Goal: Task Accomplishment & Management: Manage account settings

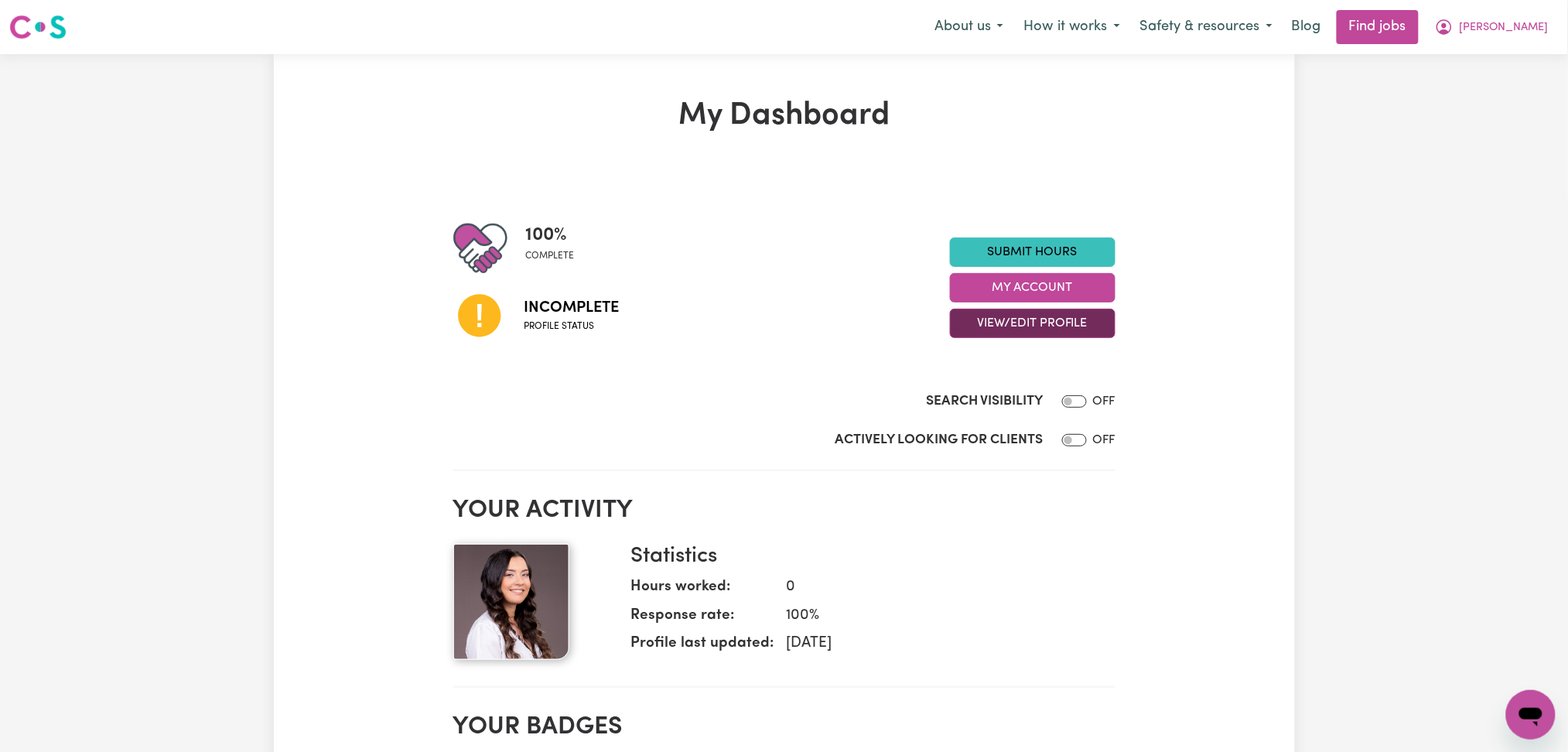
click at [998, 326] on button "View/Edit Profile" at bounding box center [1033, 323] width 166 height 30
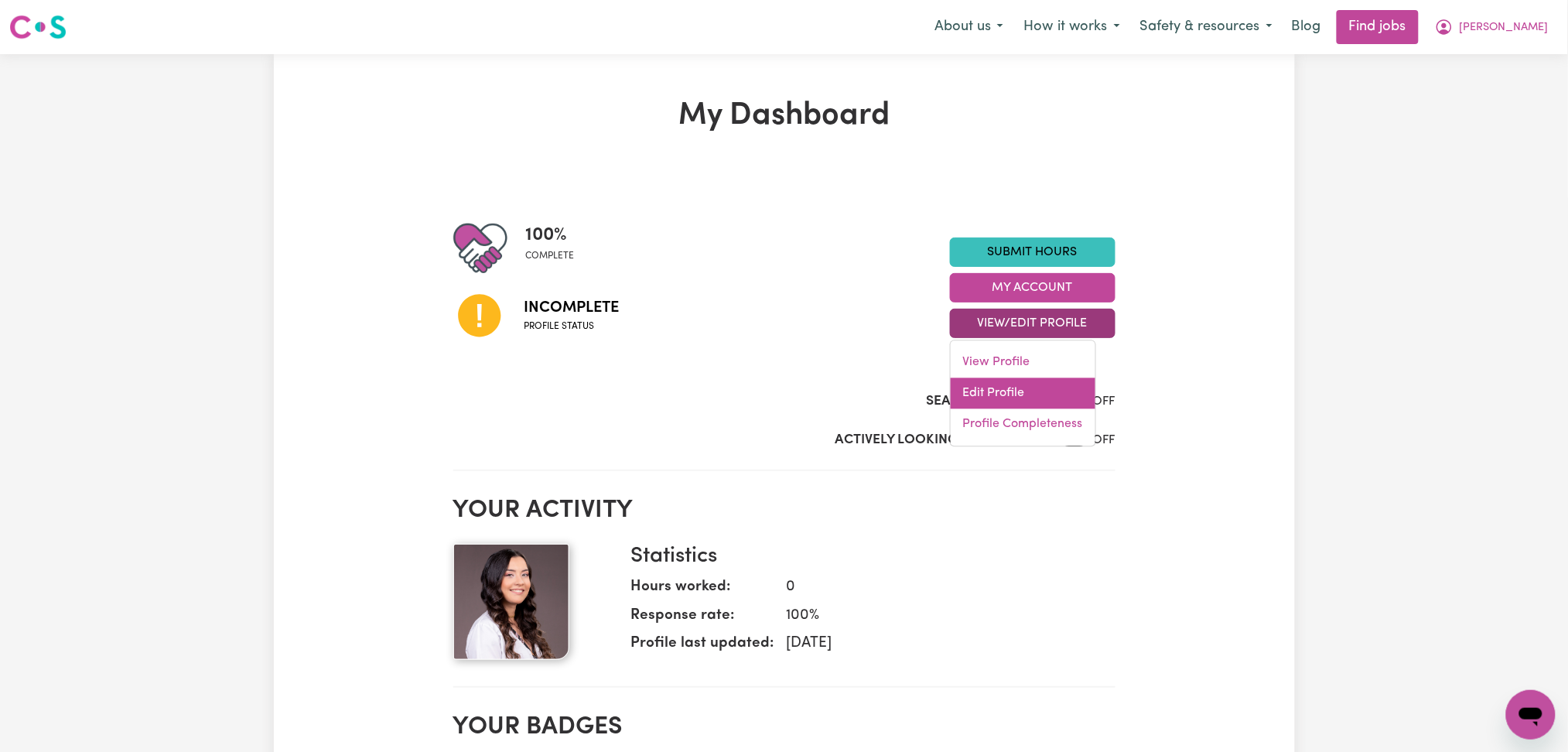
click at [997, 385] on link "Edit Profile" at bounding box center [1024, 394] width 145 height 31
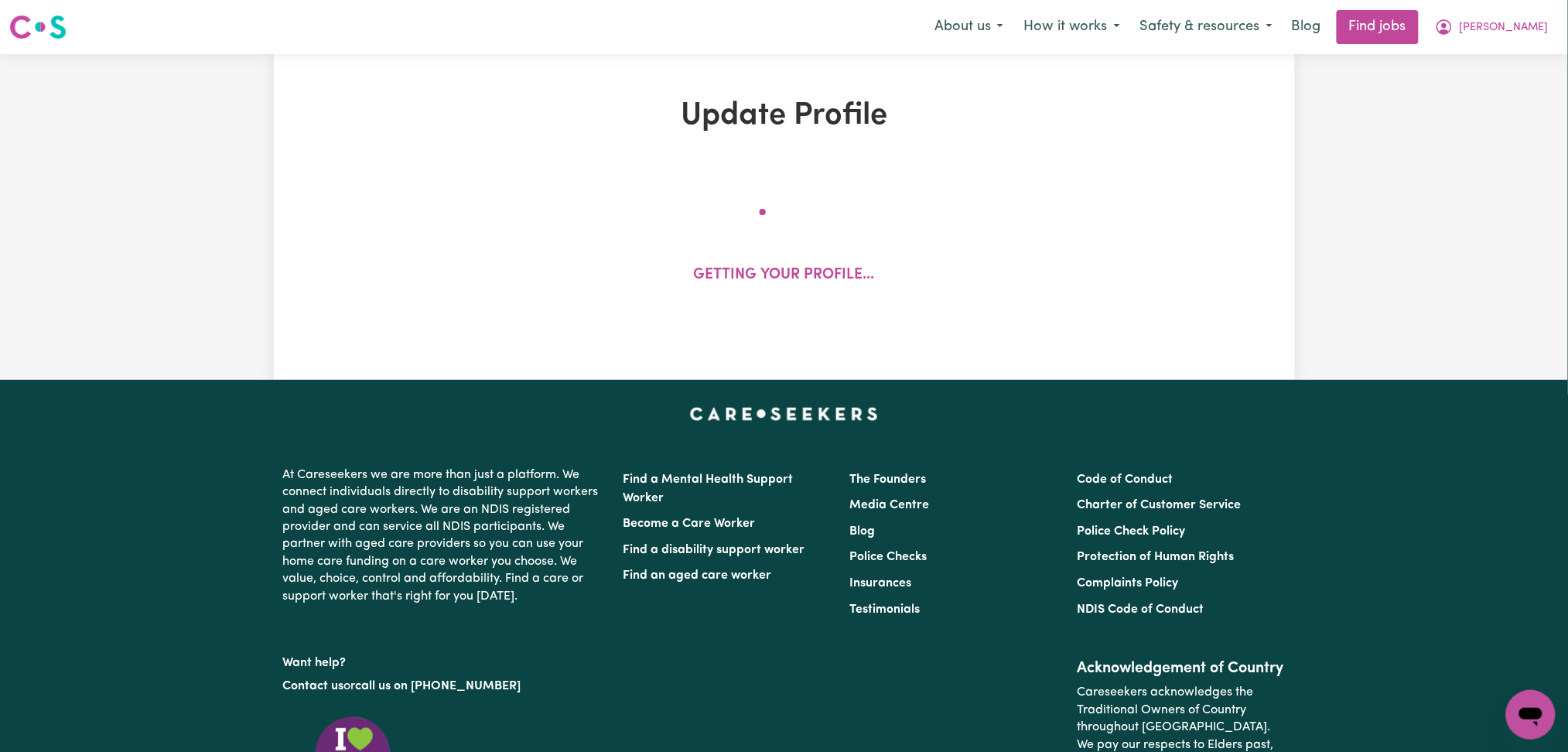
select select "[DEMOGRAPHIC_DATA]"
select select "Student Visa"
select select "Studying a healthcare related degree or qualification"
select select "40"
select select "43"
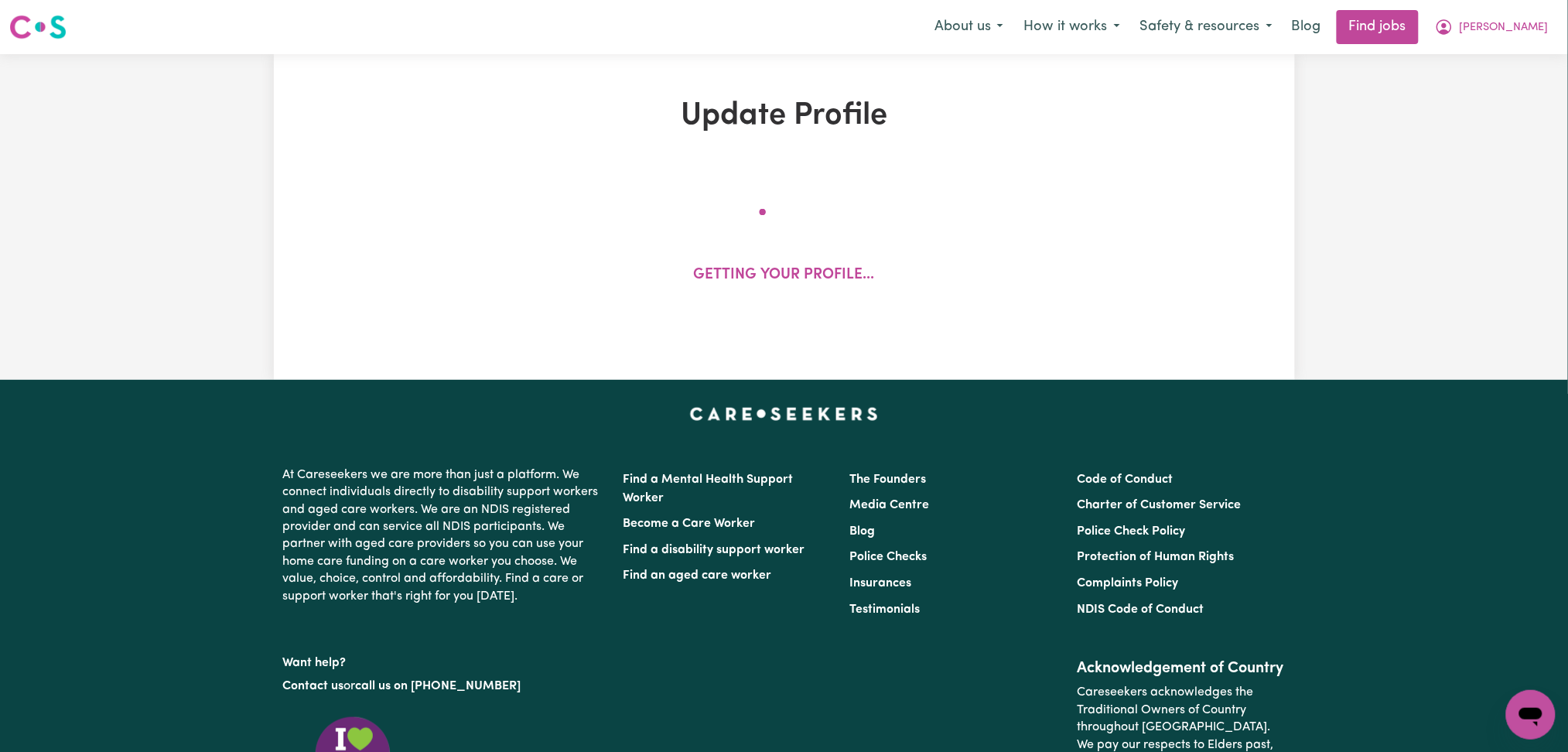
select select "45"
select select "50"
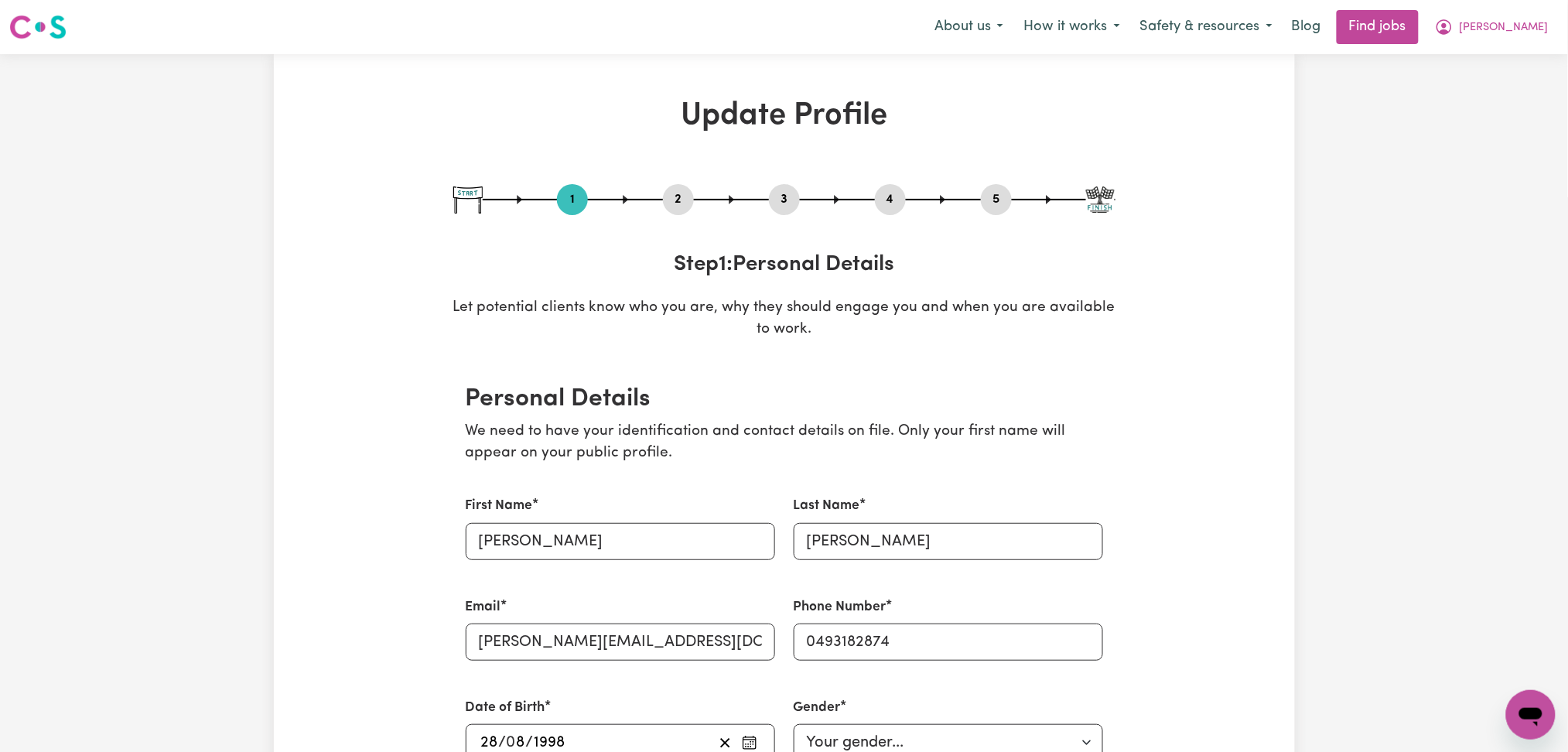
click at [681, 193] on button "2" at bounding box center [679, 200] width 31 height 20
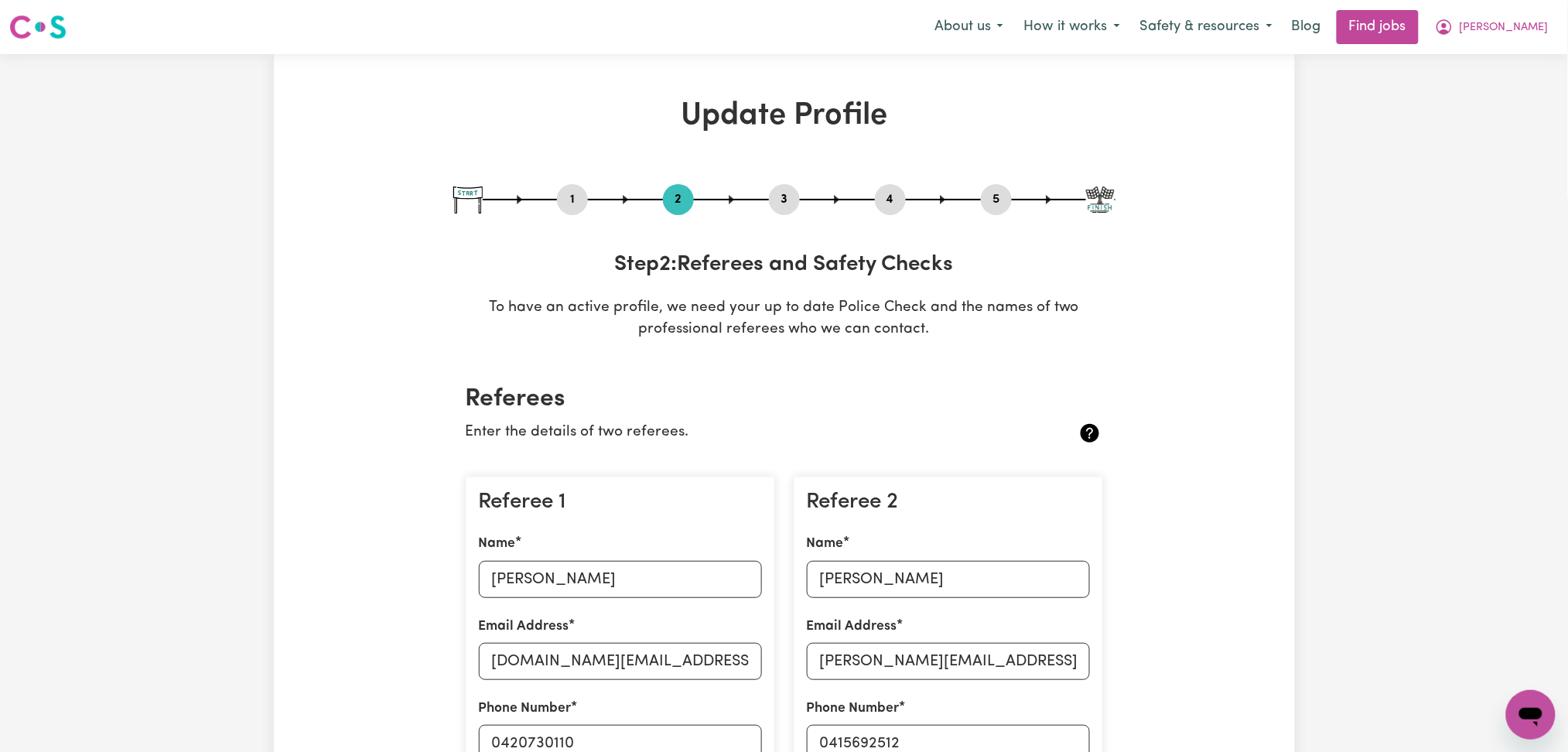
scroll to position [206, 0]
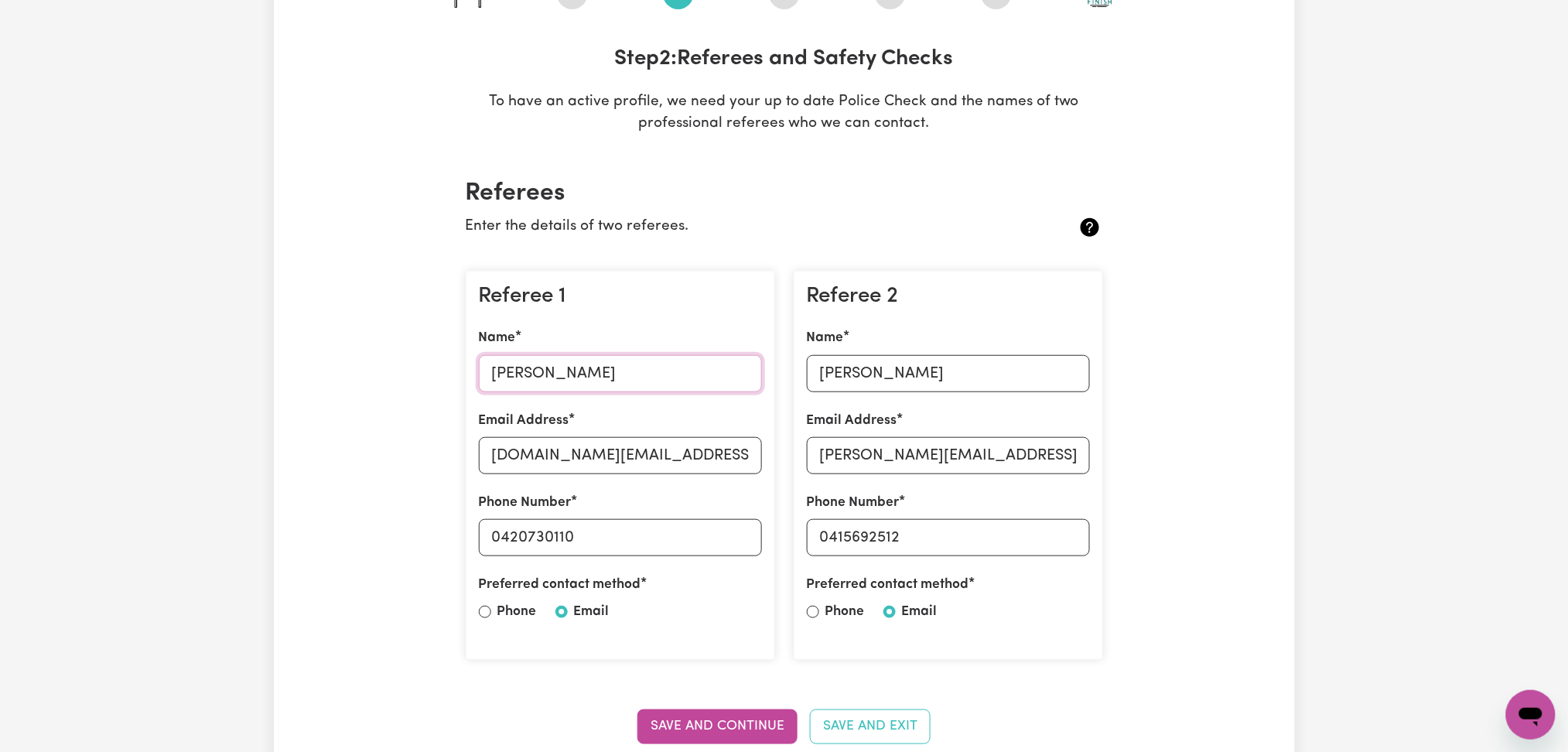
click at [645, 369] on input "[PERSON_NAME]" at bounding box center [620, 374] width 283 height 37
click at [537, 461] on input "[DOMAIN_NAME][EMAIL_ADDRESS][DOMAIN_NAME]" at bounding box center [620, 456] width 283 height 37
drag, startPoint x: 500, startPoint y: 535, endPoint x: 711, endPoint y: 534, distance: 211.0
click at [711, 534] on input "0420730110" at bounding box center [620, 538] width 283 height 37
drag, startPoint x: 906, startPoint y: 383, endPoint x: 905, endPoint y: 371, distance: 12.0
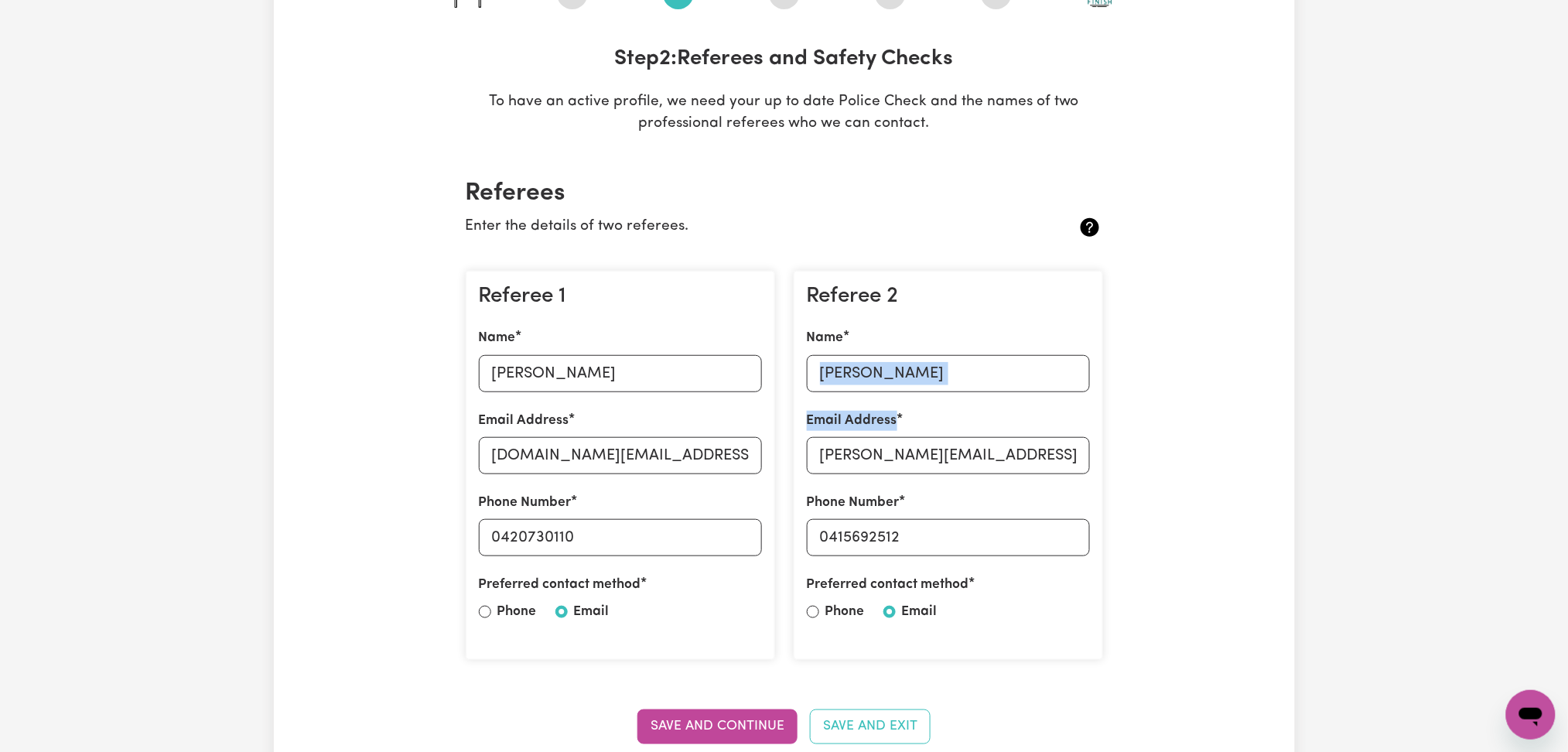
click at [905, 375] on div "Referee 2 Name [PERSON_NAME] Email Address [PERSON_NAME][EMAIL_ADDRESS][PERSON_…" at bounding box center [948, 466] width 309 height 390
click at [905, 370] on input "[PERSON_NAME]" at bounding box center [948, 374] width 283 height 37
click at [936, 462] on input "[PERSON_NAME][EMAIL_ADDRESS][PERSON_NAME][DOMAIN_NAME]" at bounding box center [948, 456] width 283 height 37
drag, startPoint x: 834, startPoint y: 536, endPoint x: 1094, endPoint y: 536, distance: 260.0
click at [1094, 536] on div "Referee 2 Name [PERSON_NAME] Email Address [PERSON_NAME][EMAIL_ADDRESS][PERSON_…" at bounding box center [948, 466] width 309 height 390
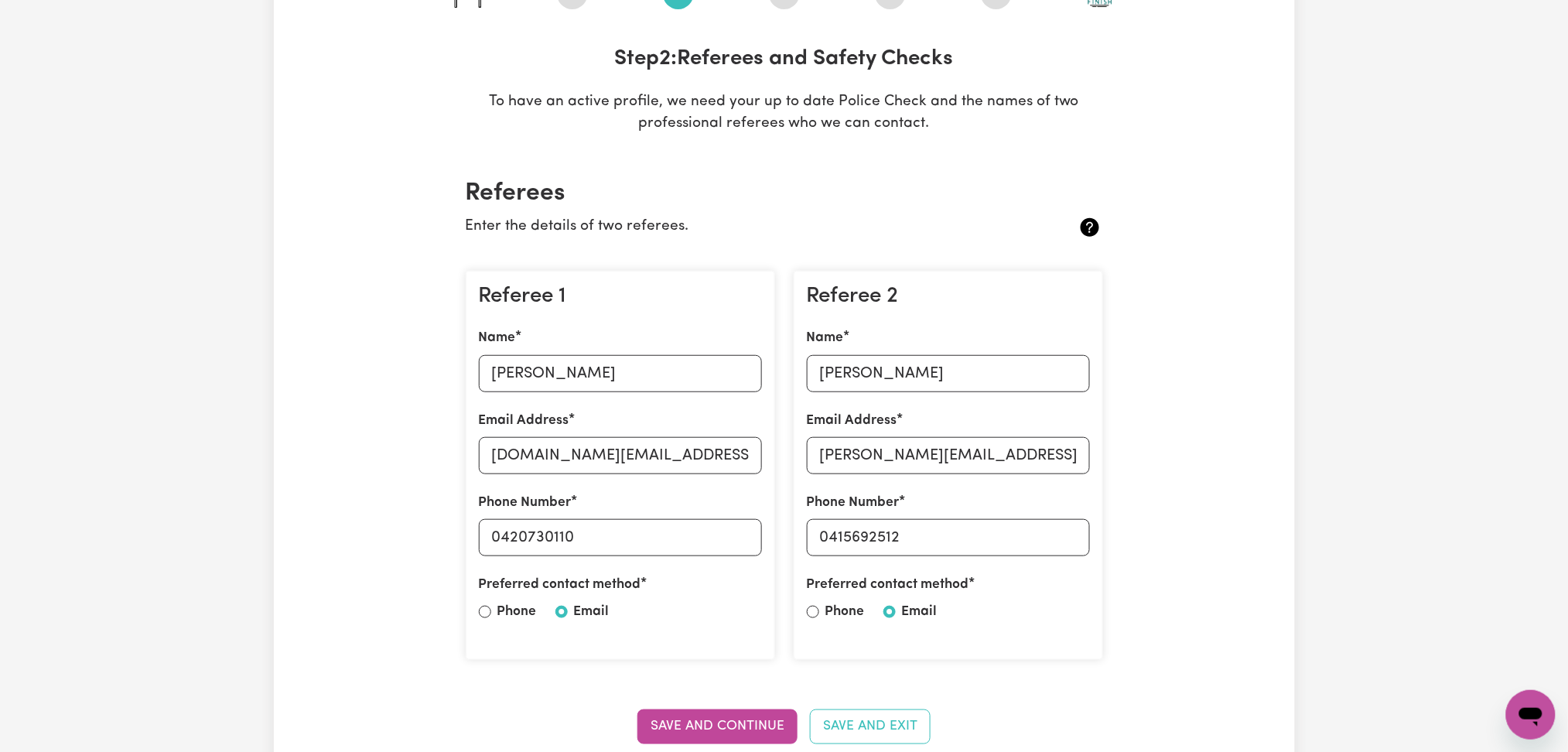
scroll to position [0, 0]
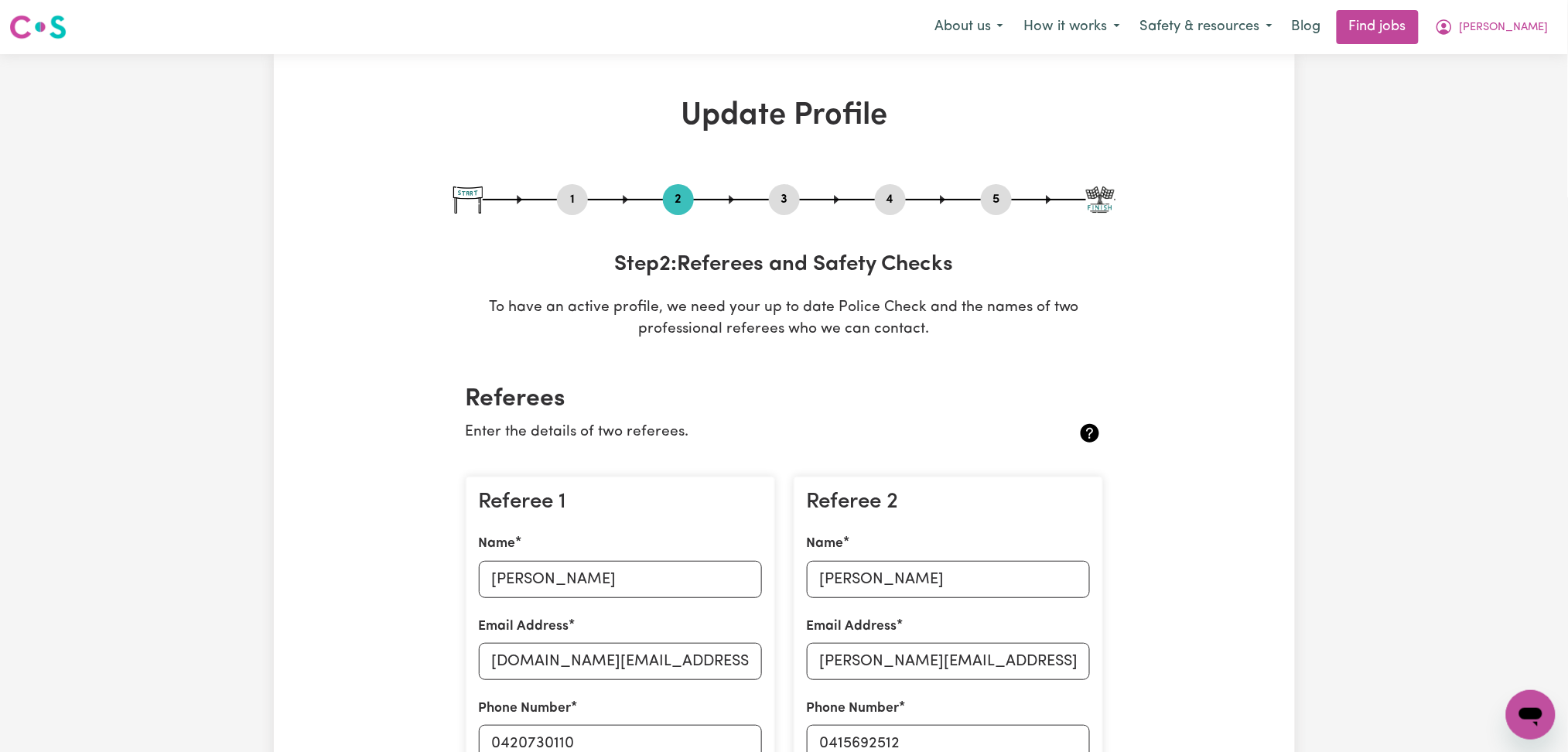
click at [780, 196] on button "3" at bounding box center [785, 200] width 31 height 20
select select "2025"
select select "Certificate III (Individual Support)"
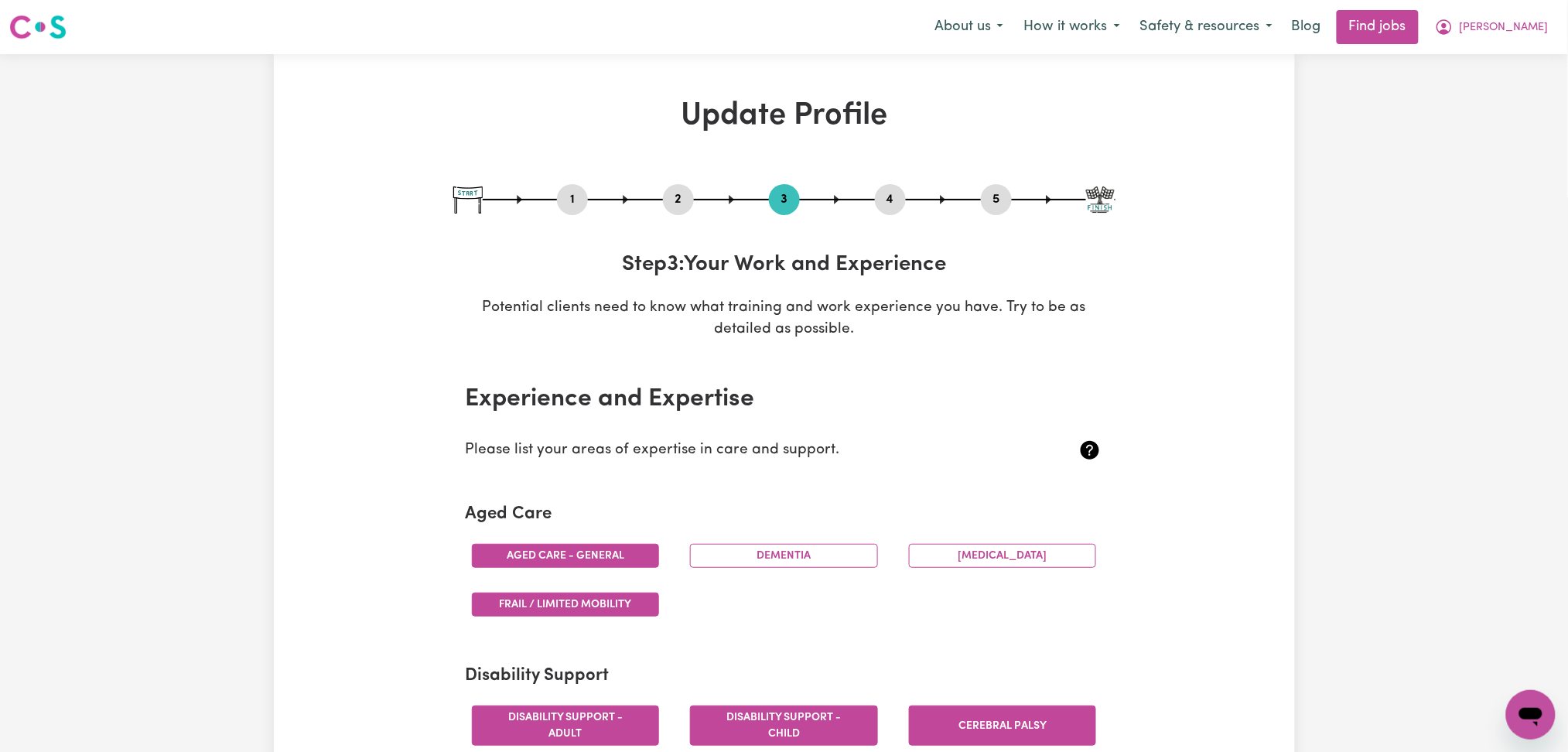
click at [889, 200] on button "4" at bounding box center [890, 200] width 31 height 20
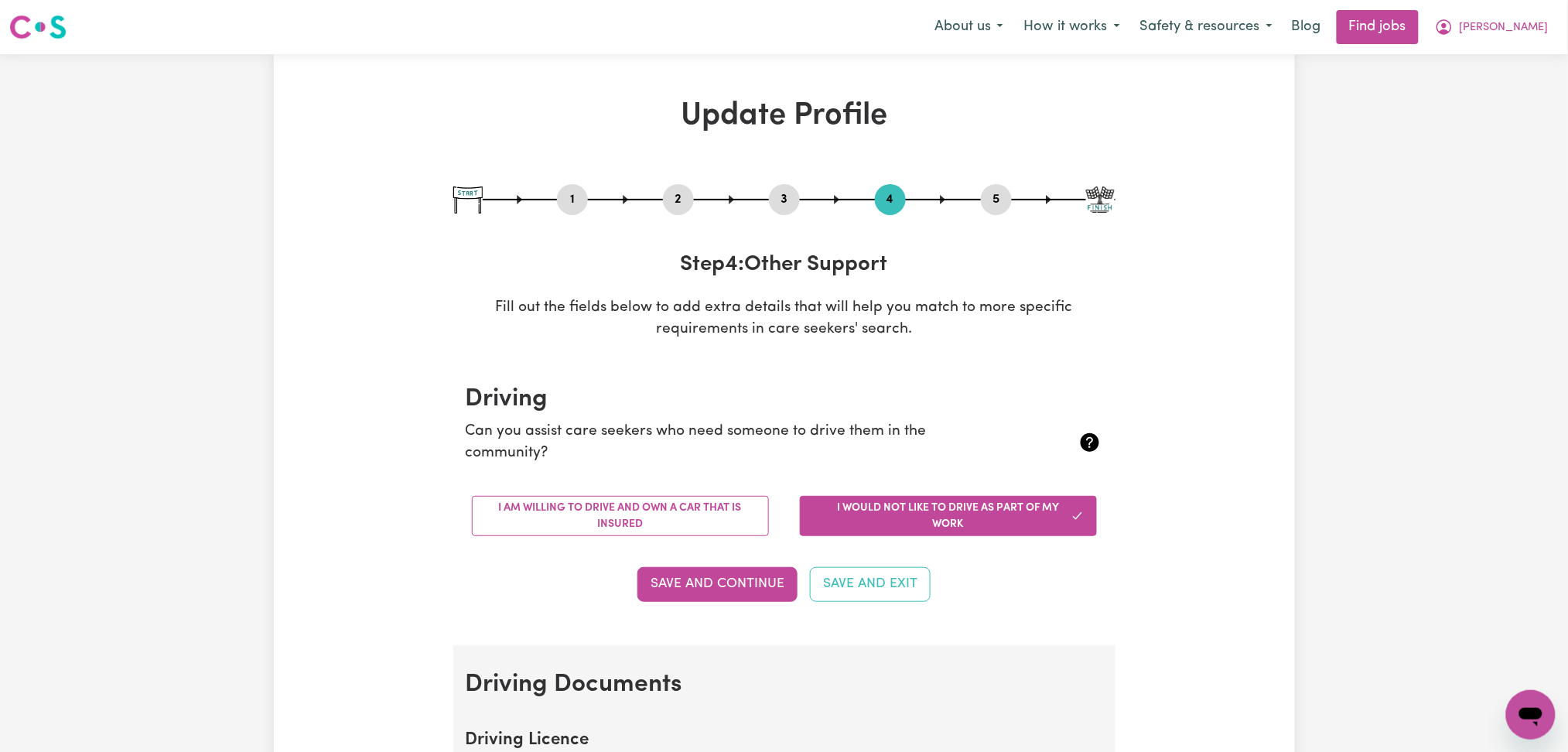
click at [1001, 203] on button "5" at bounding box center [997, 200] width 31 height 20
select select "I am working in another industry"
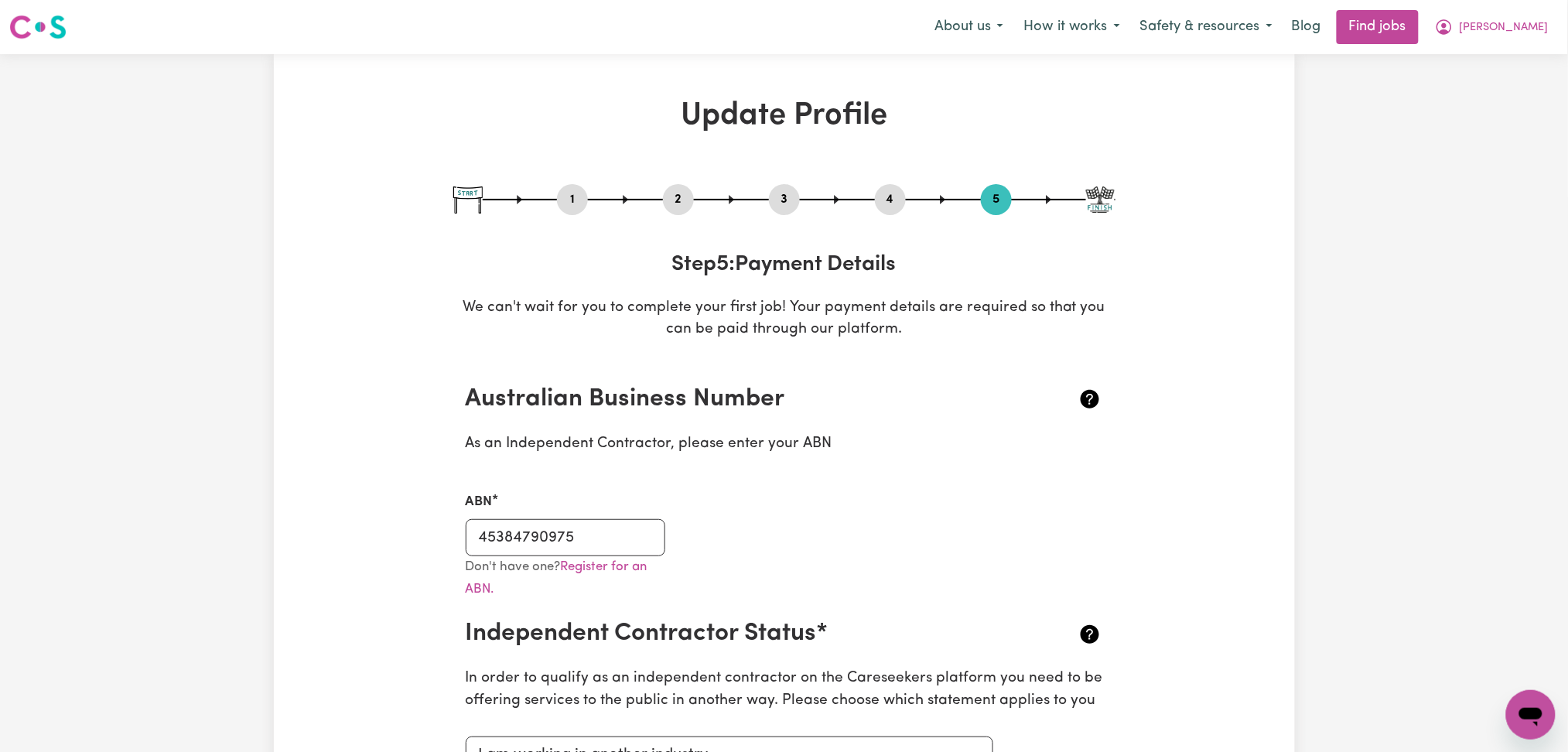
scroll to position [103, 0]
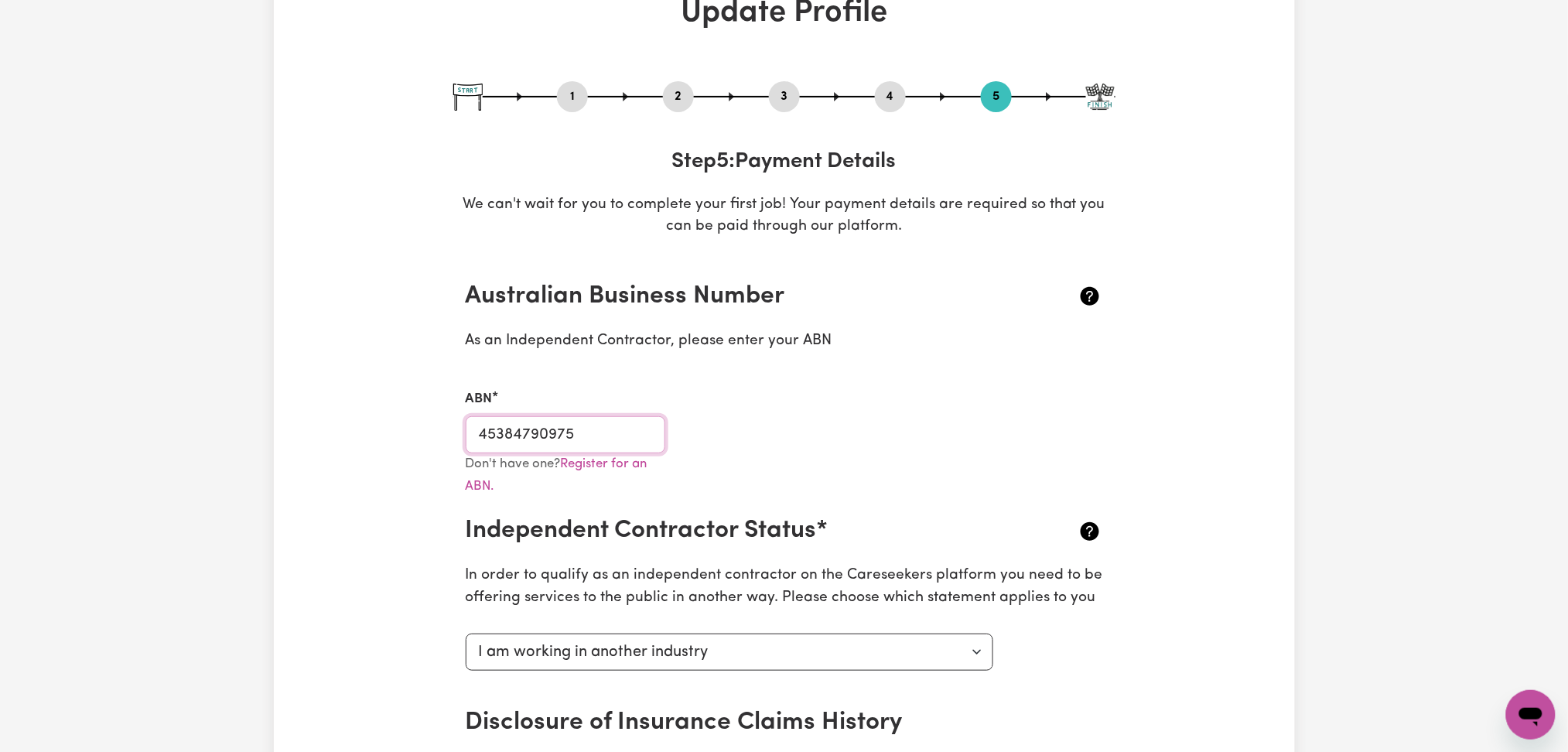
click at [543, 438] on input "45384790975" at bounding box center [566, 435] width 200 height 37
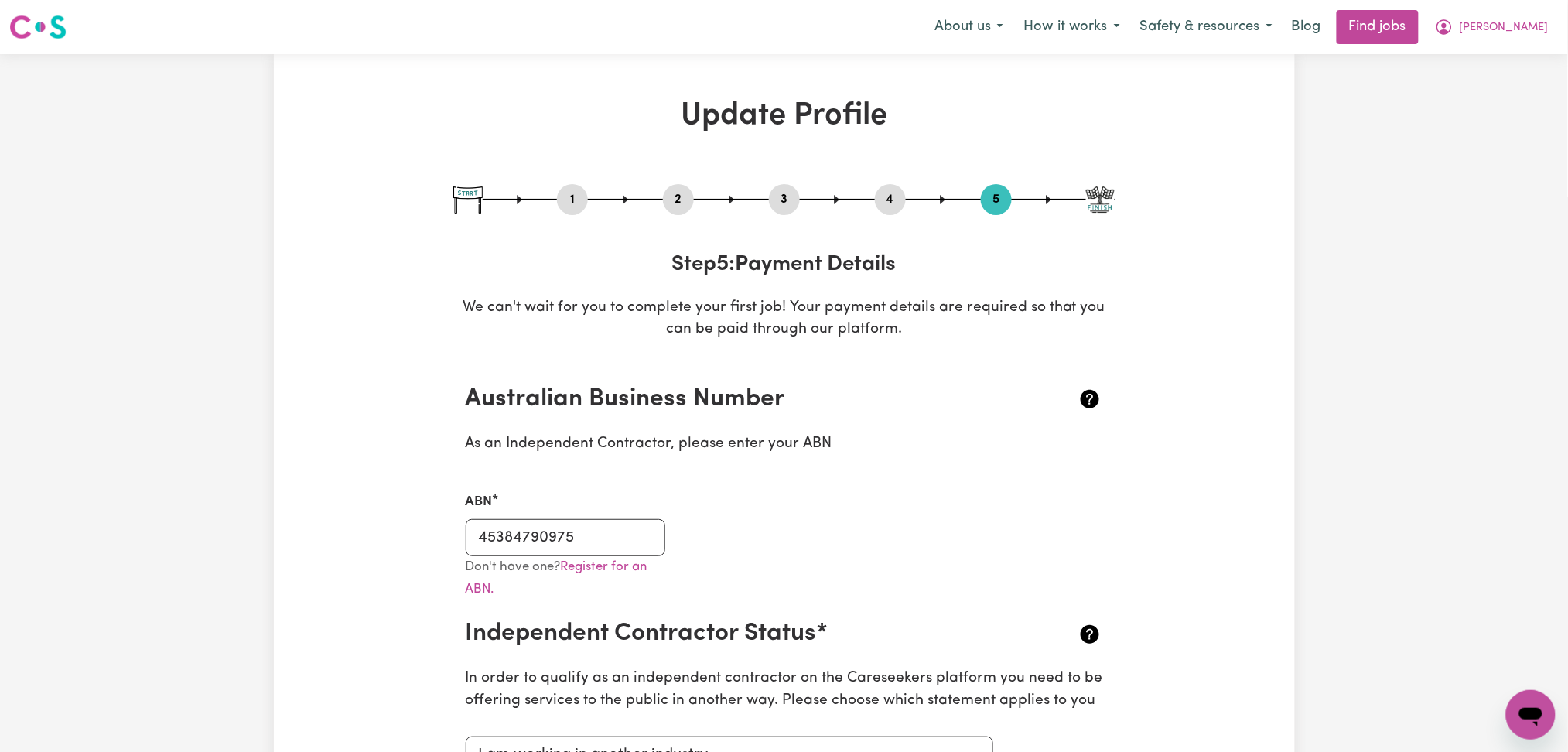
click at [577, 203] on button "1" at bounding box center [572, 200] width 31 height 20
select select "[DEMOGRAPHIC_DATA]"
select select "Student Visa"
select select "Studying a healthcare related degree or qualification"
select select "40"
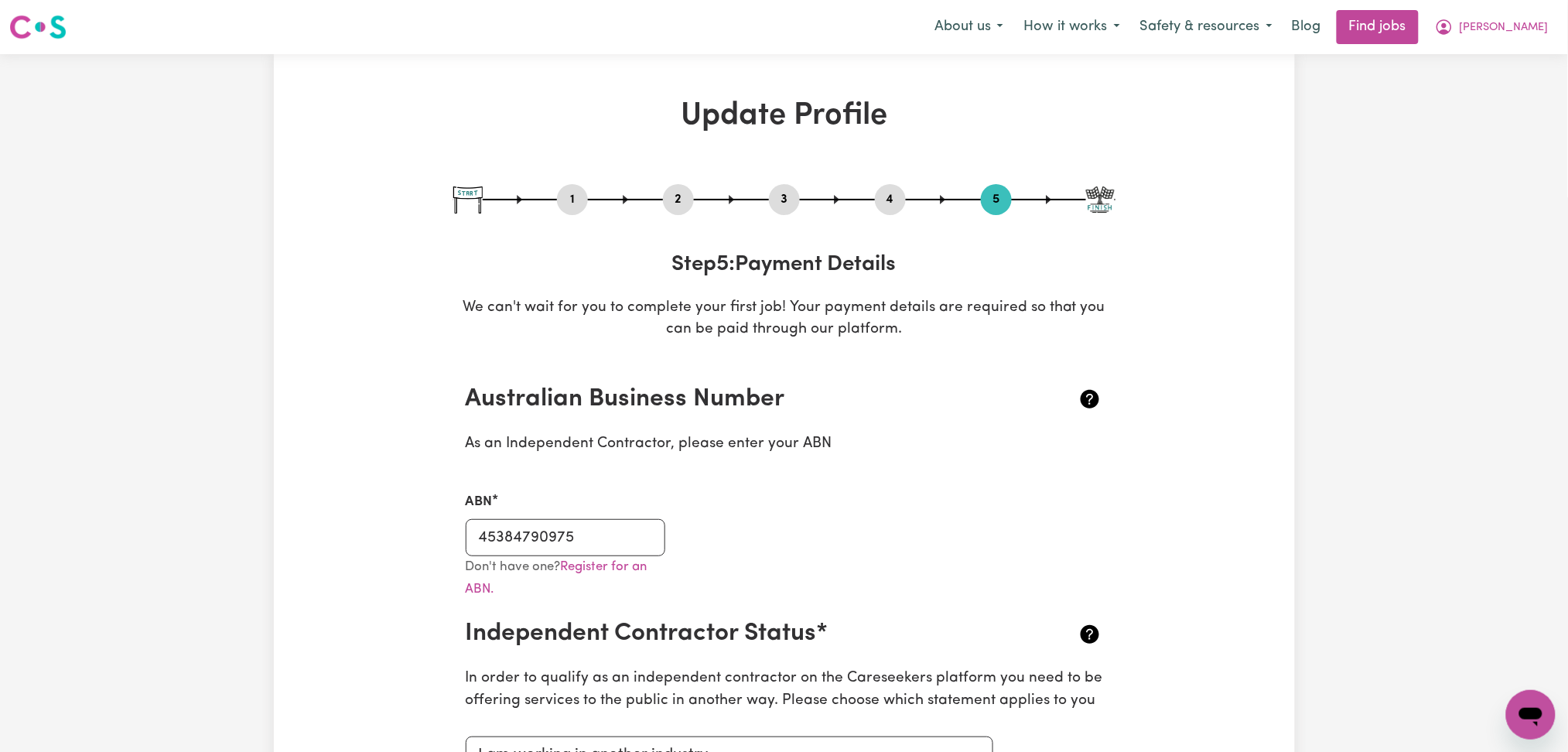
select select "43"
select select "45"
select select "50"
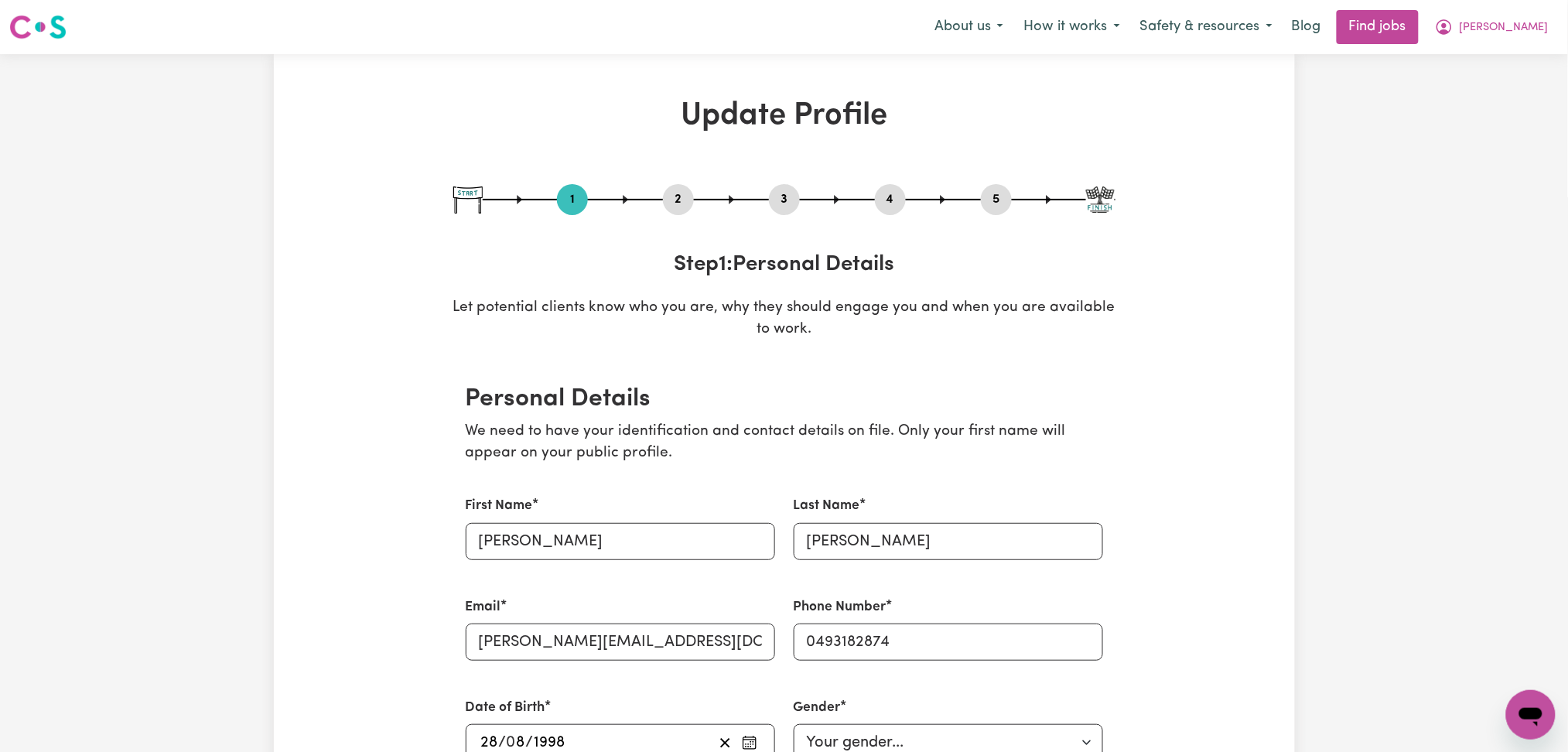
scroll to position [103, 0]
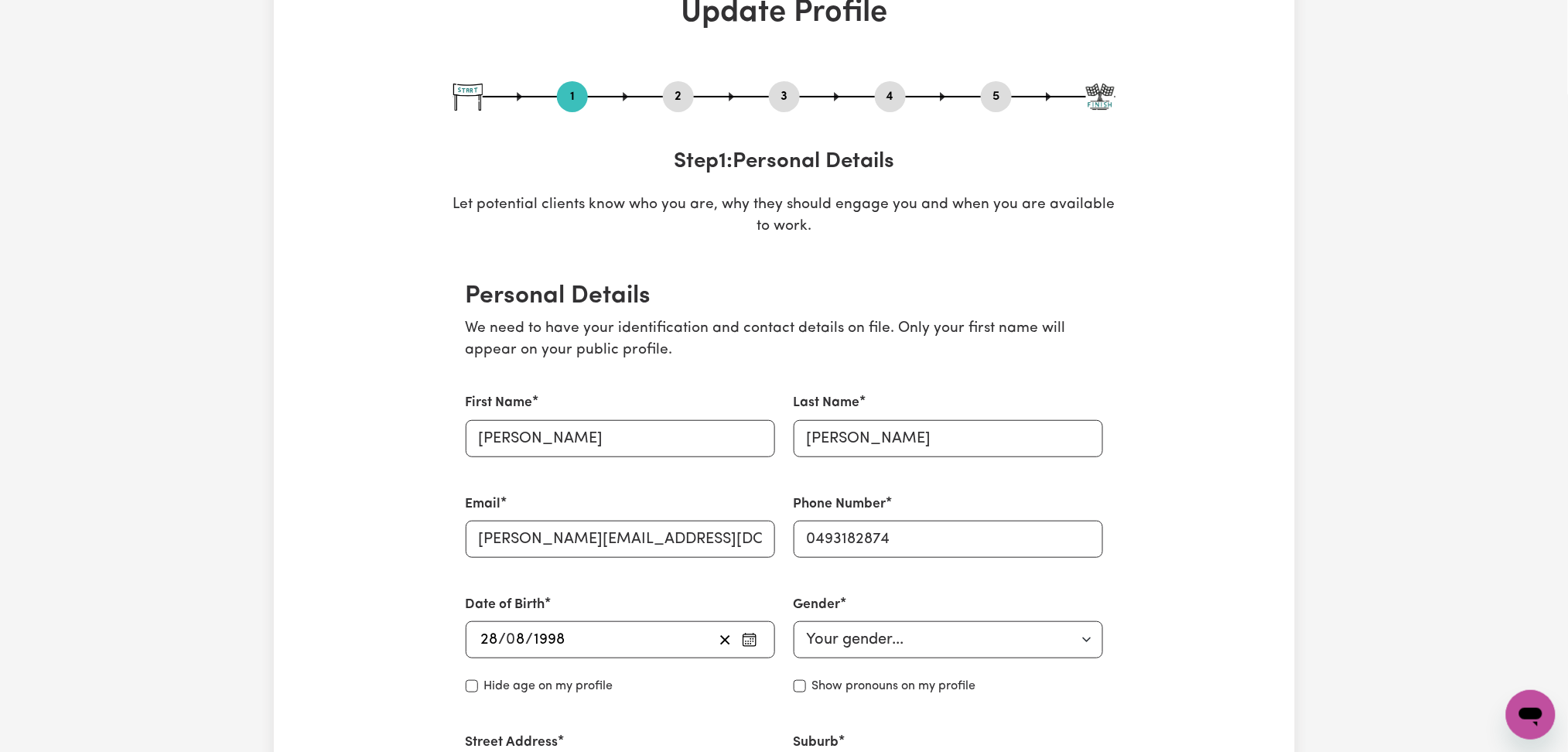
click at [551, 514] on div "Email [PERSON_NAME][EMAIL_ADDRESS][DOMAIN_NAME]" at bounding box center [620, 526] width 309 height 64
click at [562, 536] on input "[PERSON_NAME][EMAIL_ADDRESS][DOMAIN_NAME]" at bounding box center [620, 539] width 309 height 37
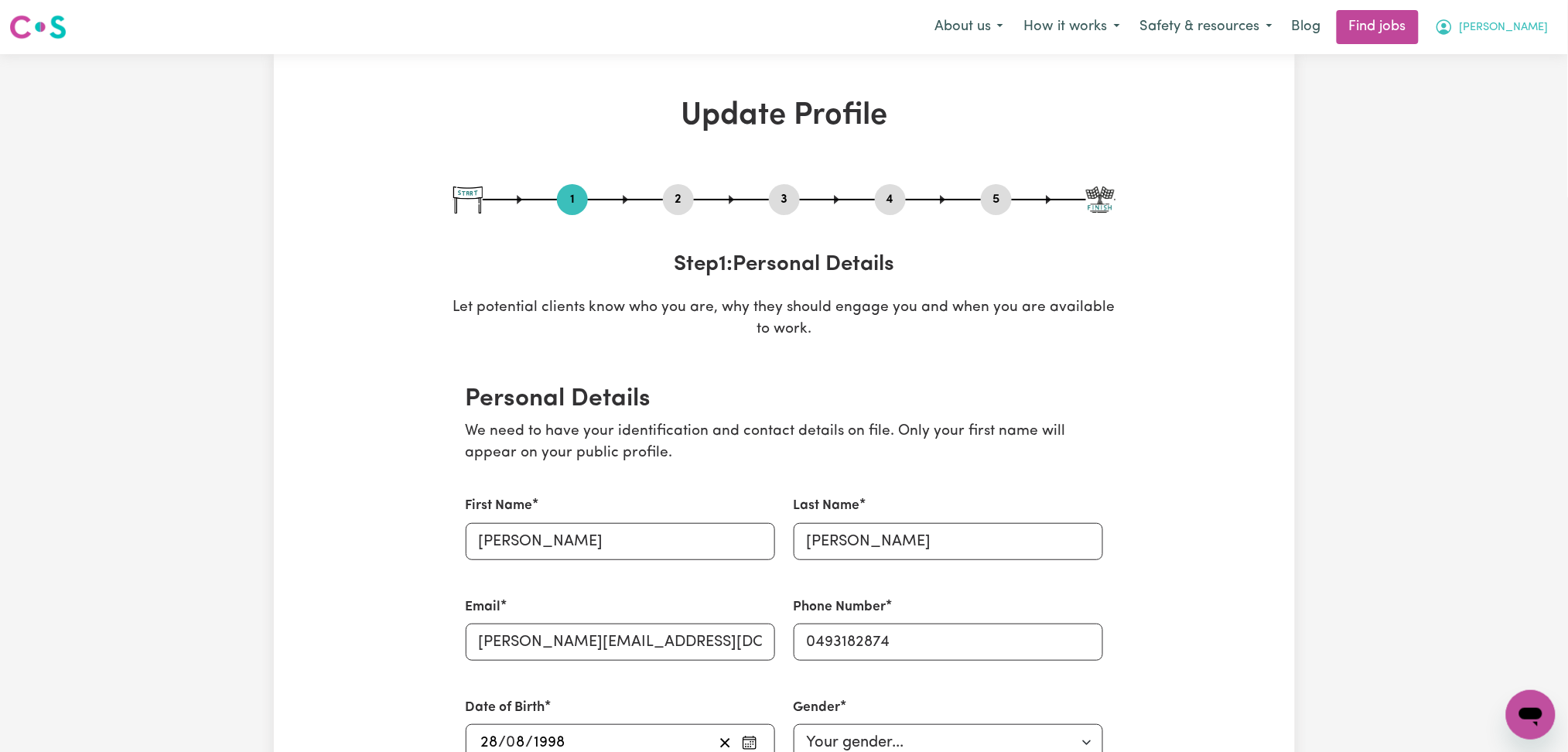
click at [1454, 30] on icon "My Account" at bounding box center [1443, 26] width 18 height 18
click at [1499, 87] on link "My Dashboard" at bounding box center [1497, 89] width 122 height 30
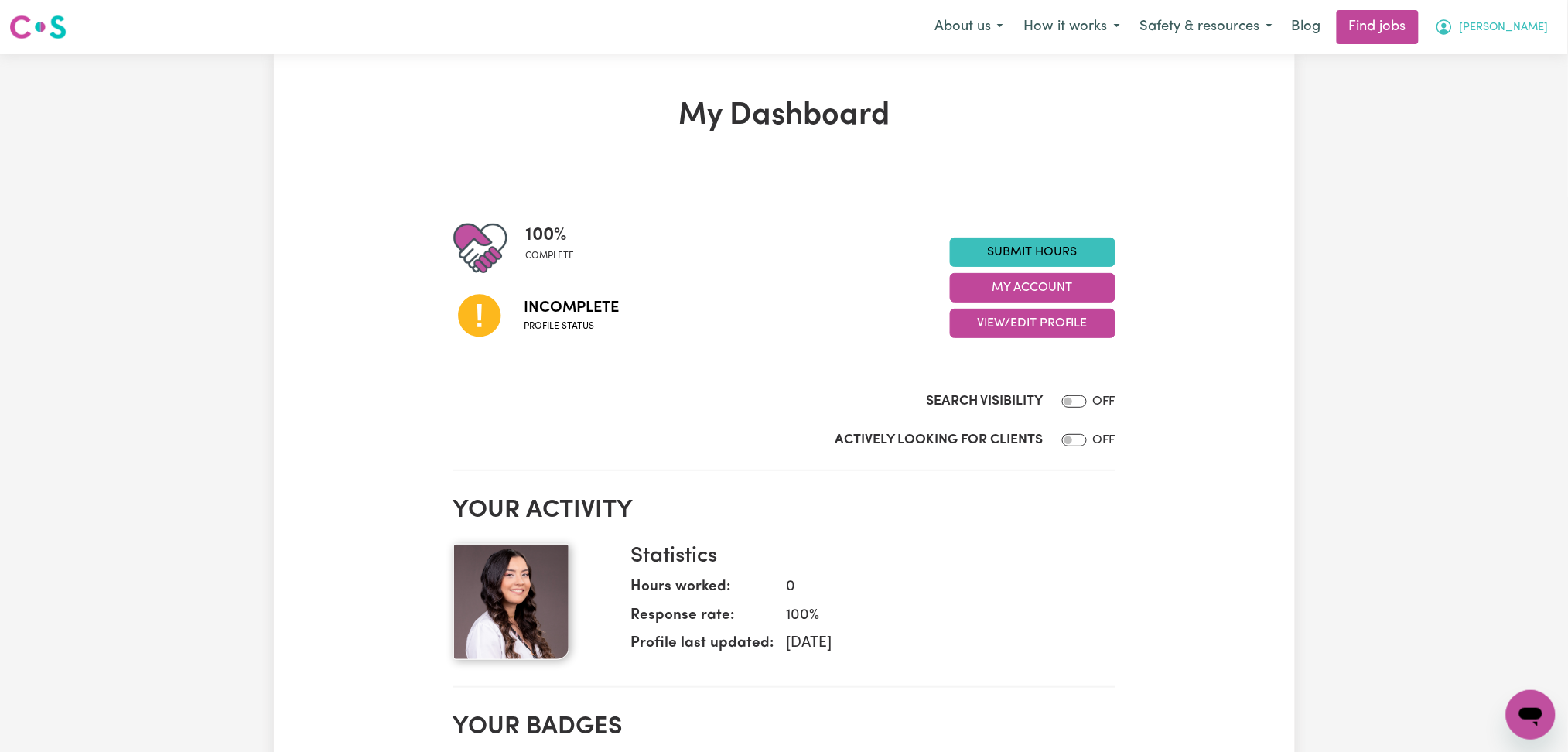
click at [1454, 24] on icon "My Account" at bounding box center [1443, 26] width 18 height 18
click at [1477, 100] on link "My Dashboard" at bounding box center [1497, 89] width 122 height 30
click at [1485, 114] on link "Logout" at bounding box center [1497, 119] width 122 height 30
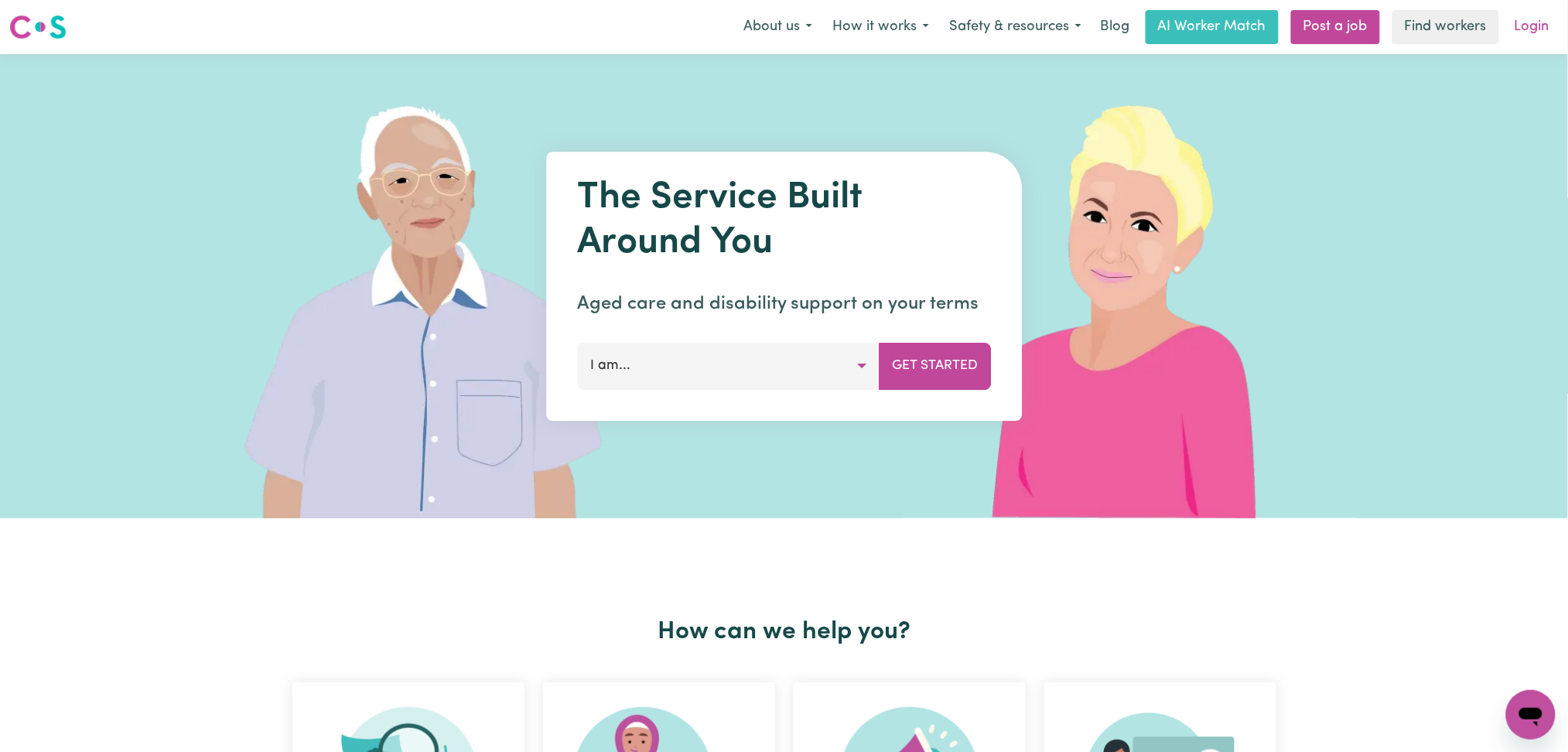
click at [1539, 28] on link "Login" at bounding box center [1531, 27] width 53 height 34
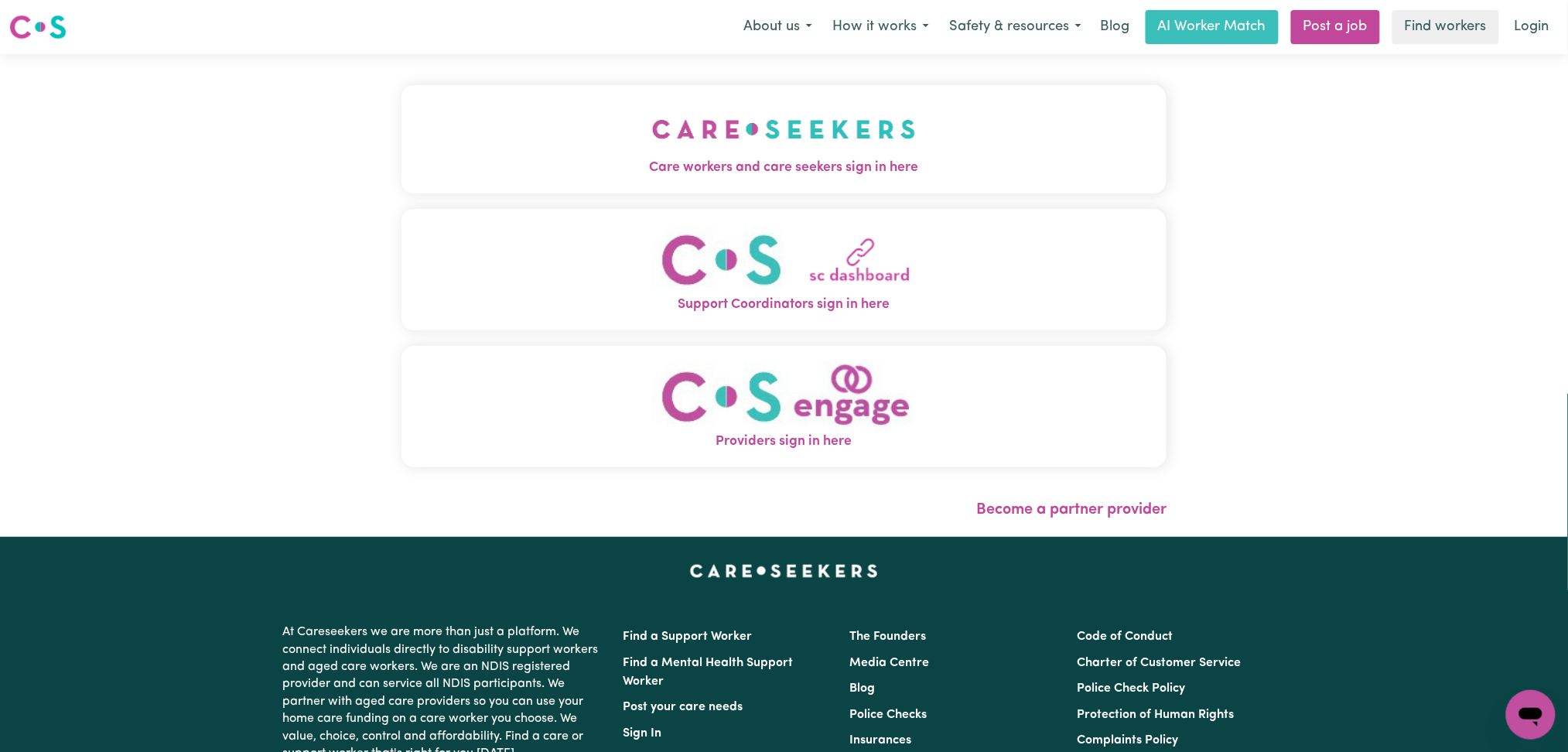
click at [662, 100] on button "Care workers and care seekers sign in here" at bounding box center [784, 139] width 766 height 108
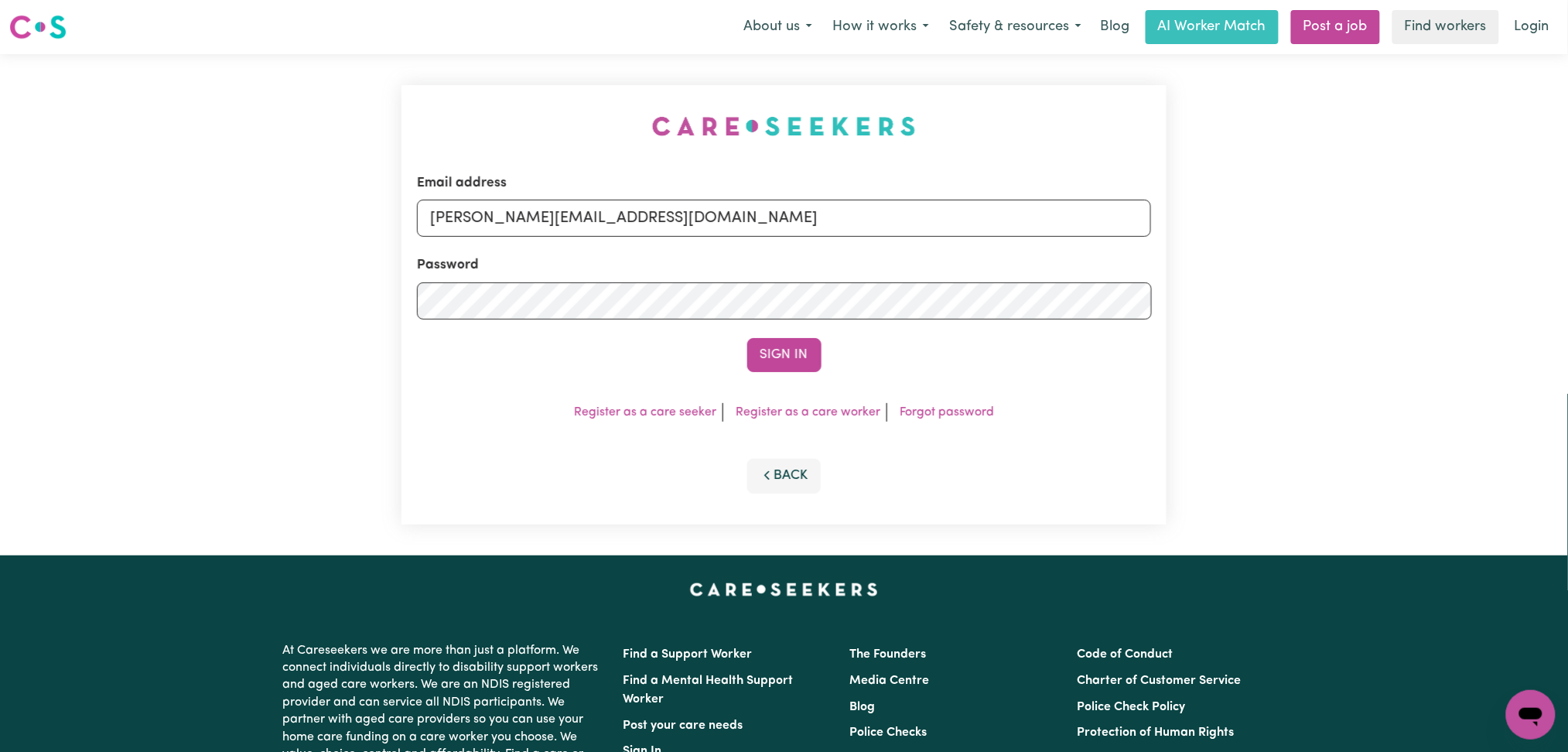
click at [653, 196] on div "Email address [PERSON_NAME][EMAIL_ADDRESS][DOMAIN_NAME]" at bounding box center [785, 205] width 735 height 64
drag, startPoint x: 620, startPoint y: 221, endPoint x: 612, endPoint y: 232, distance: 13.6
click at [620, 221] on input "[PERSON_NAME][EMAIL_ADDRESS][DOMAIN_NAME]" at bounding box center [785, 218] width 735 height 37
drag, startPoint x: 509, startPoint y: 212, endPoint x: 969, endPoint y: 214, distance: 460.0
click at [977, 213] on input "Superuser~[EMAIL_ADDRESS][DOMAIN_NAME]" at bounding box center [785, 218] width 735 height 37
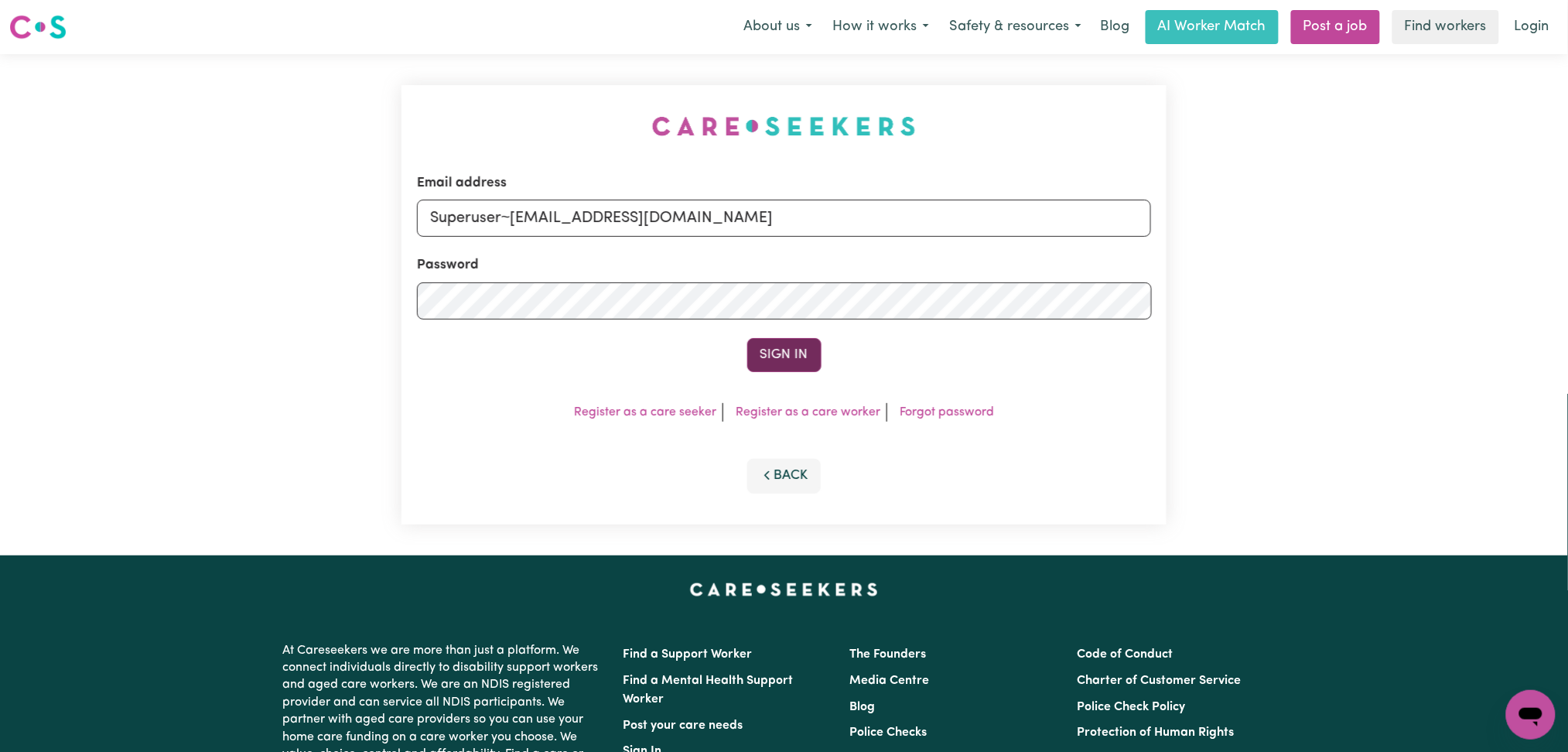
type input "Superuser~[EMAIL_ADDRESS][DOMAIN_NAME]"
click at [770, 341] on button "Sign In" at bounding box center [784, 355] width 74 height 34
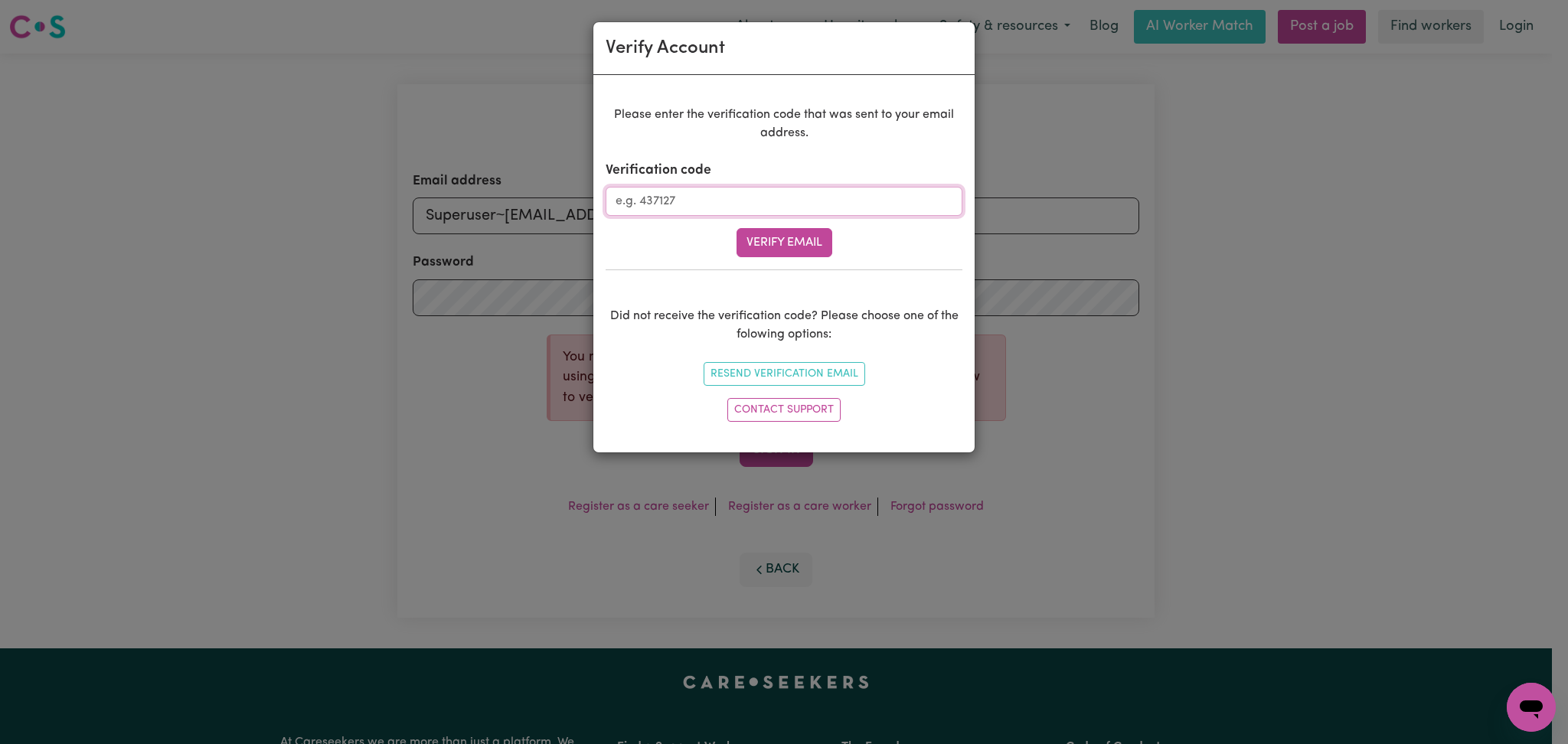
click at [778, 195] on input "Verification code" at bounding box center [784, 202] width 357 height 29
paste input "623241"
type input "623241"
click at [764, 238] on button "Verify Email" at bounding box center [784, 243] width 96 height 29
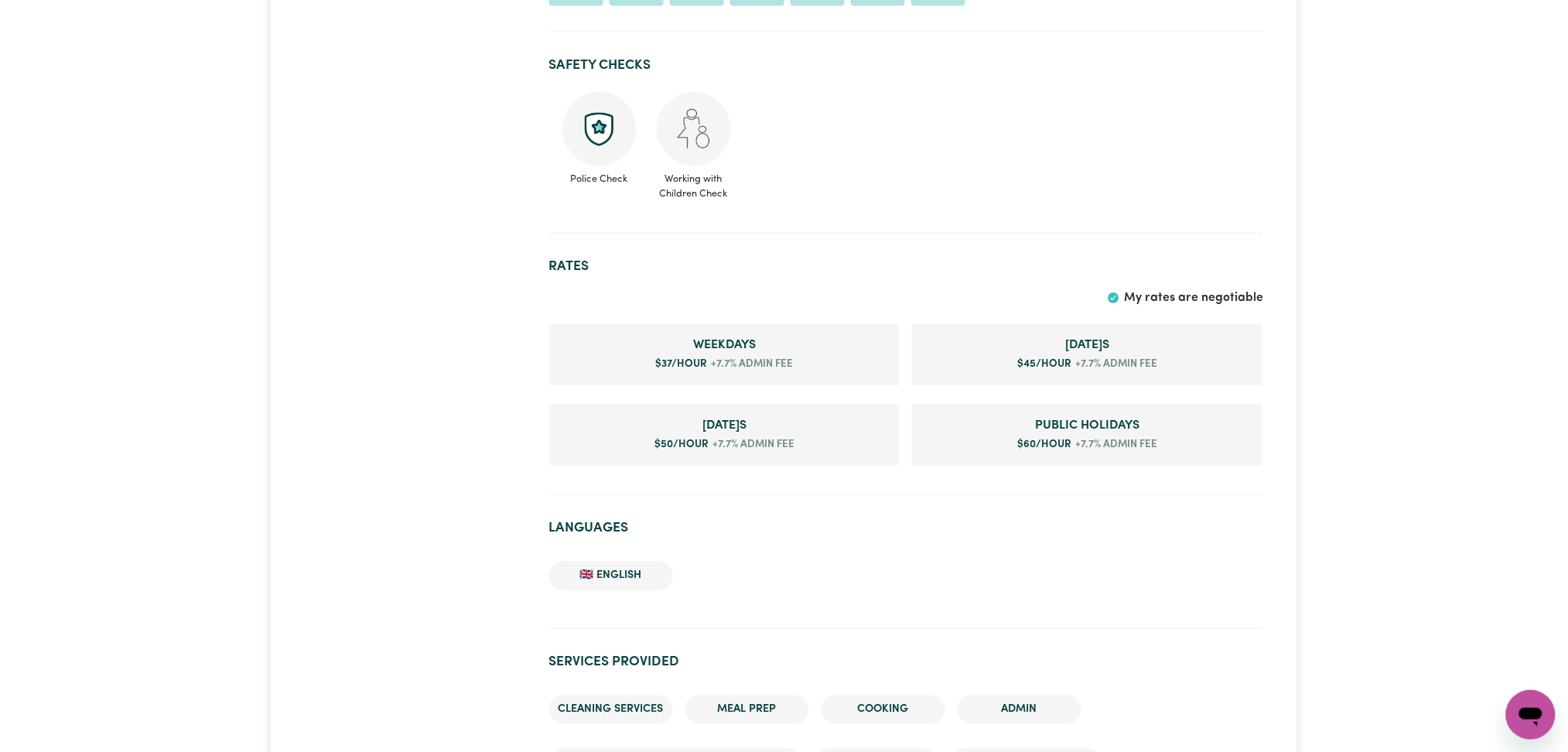
scroll to position [966, 0]
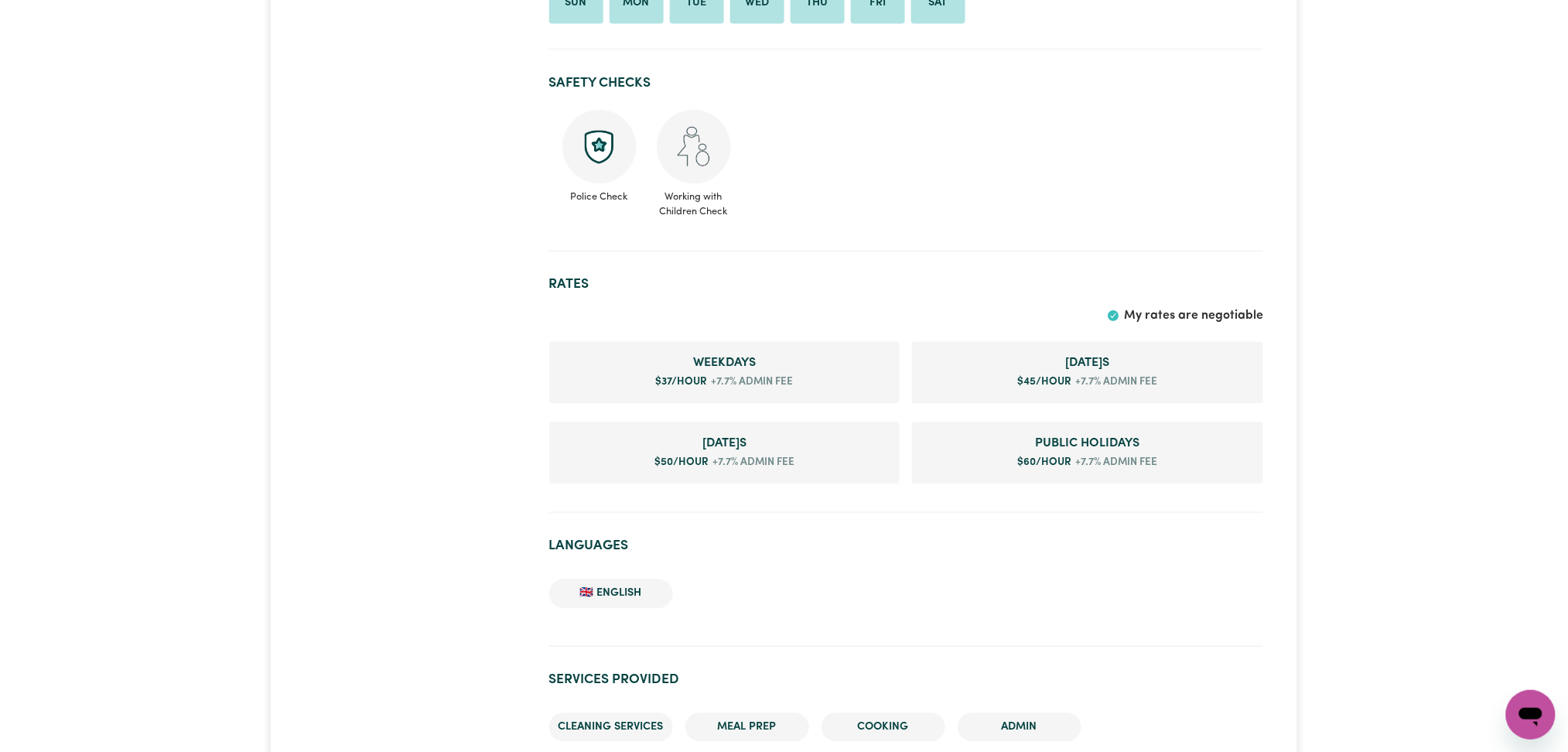
drag, startPoint x: 1580, startPoint y: 118, endPoint x: 1583, endPoint y: 295, distance: 177.0
